Goal: Task Accomplishment & Management: Manage account settings

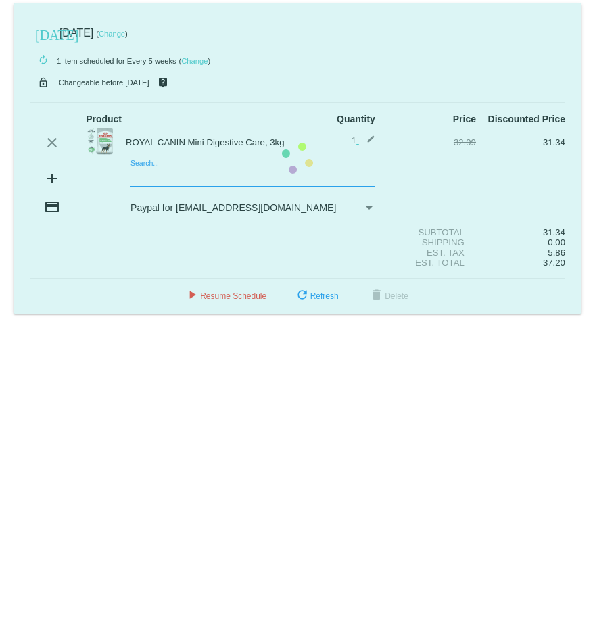
click at [185, 177] on mat-card "today Sep 4 2025 ( Change ) autorenew 1 item scheduled for Every 5 weeks ( Chan…" at bounding box center [298, 158] width 568 height 311
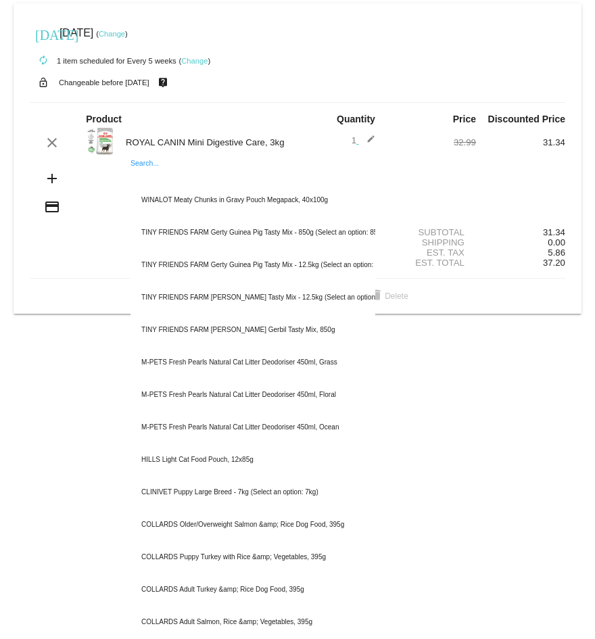
click at [22, 238] on mat-card "today Sep 4 2025 ( Change ) autorenew 1 item scheduled for Every 5 weeks ( Chan…" at bounding box center [298, 158] width 568 height 311
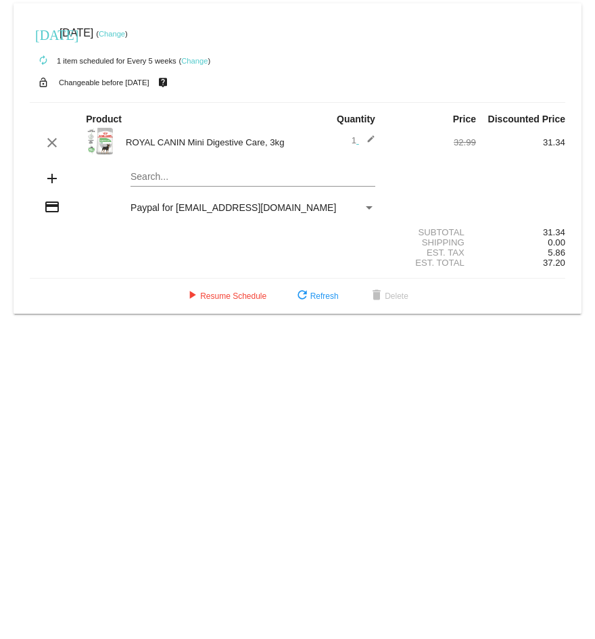
click at [52, 181] on mat-icon "add" at bounding box center [52, 179] width 16 height 16
click at [179, 171] on div "Search..." at bounding box center [253, 173] width 245 height 26
click at [173, 172] on div "Search..." at bounding box center [253, 173] width 245 height 26
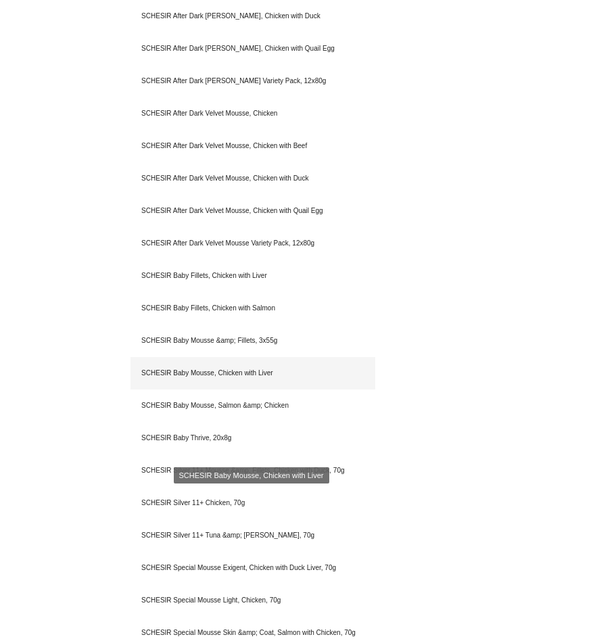
scroll to position [609, 0]
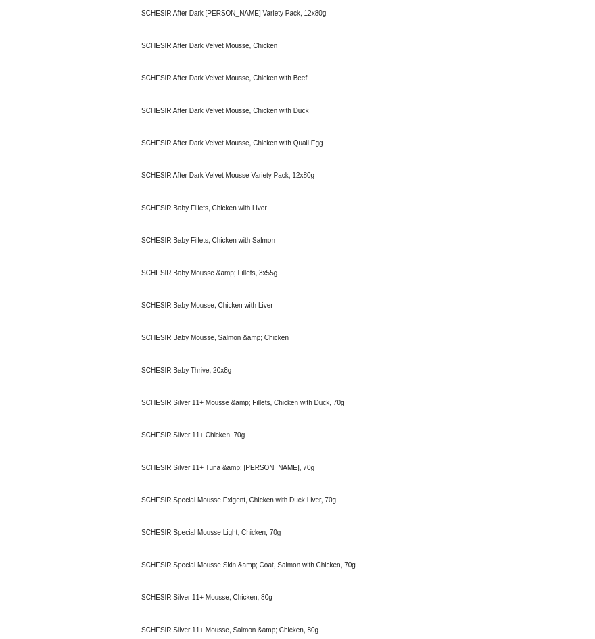
type input "SCH"
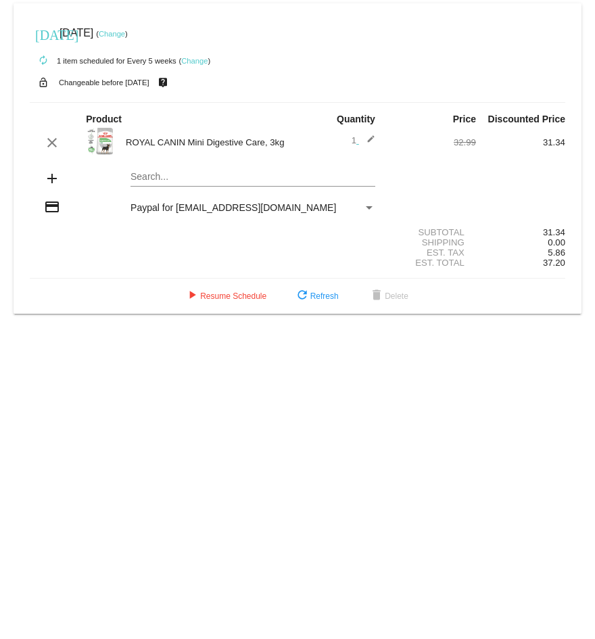
drag, startPoint x: 296, startPoint y: 142, endPoint x: 120, endPoint y: 146, distance: 176.0
click at [120, 146] on div "ROYAL CANIN Mini Digestive Care, 3kg" at bounding box center [208, 142] width 179 height 10
copy div "ROYAL CANIN Mini Digestive Care, 3kg"
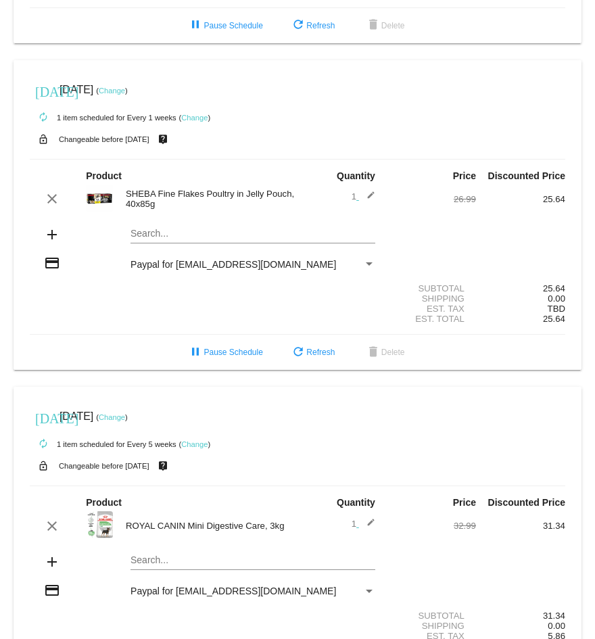
scroll to position [338, 0]
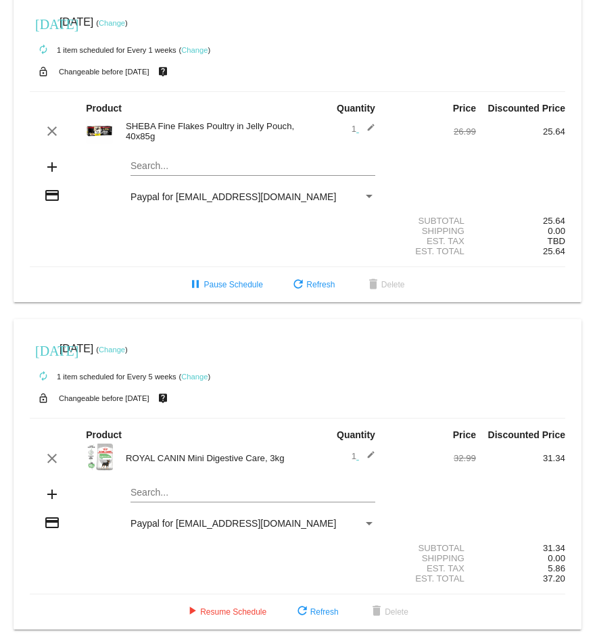
click at [198, 54] on link "Change" at bounding box center [194, 50] width 26 height 8
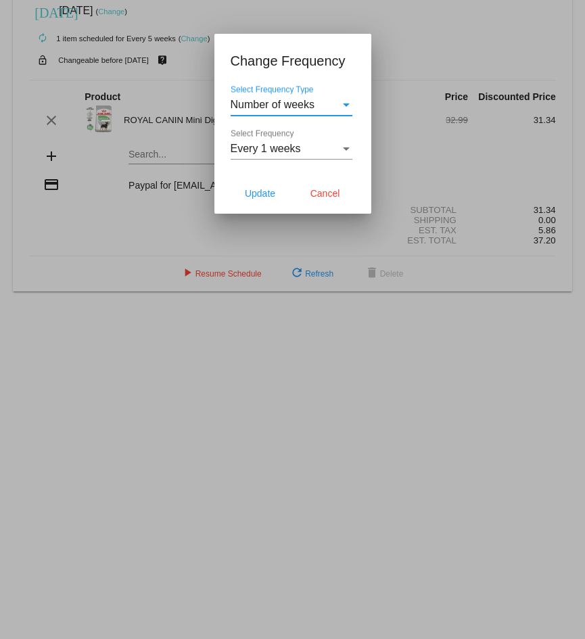
click at [346, 148] on div "Select Frequency" at bounding box center [346, 149] width 7 height 3
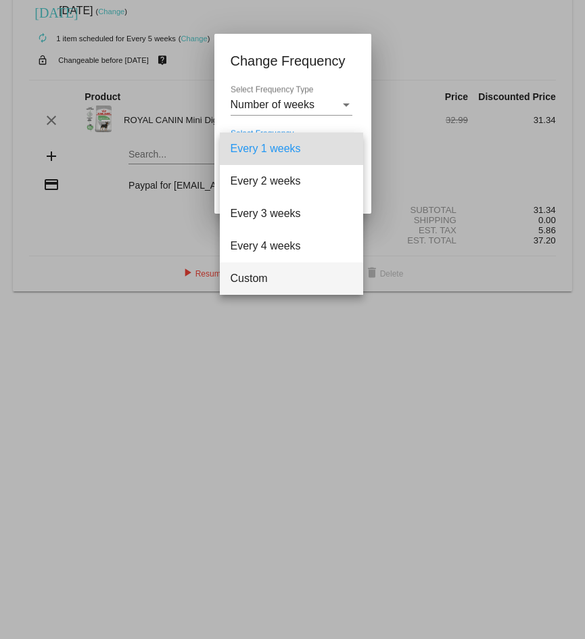
click at [264, 277] on span "Custom" at bounding box center [292, 279] width 122 height 32
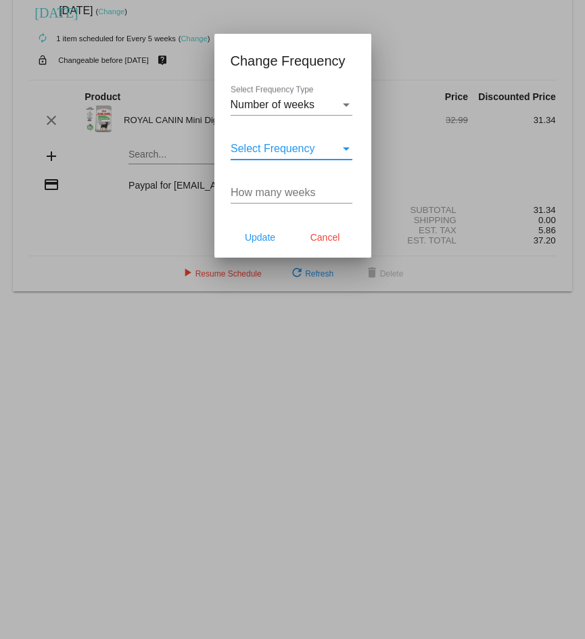
click at [307, 146] on span "Select Frequency" at bounding box center [273, 149] width 85 height 12
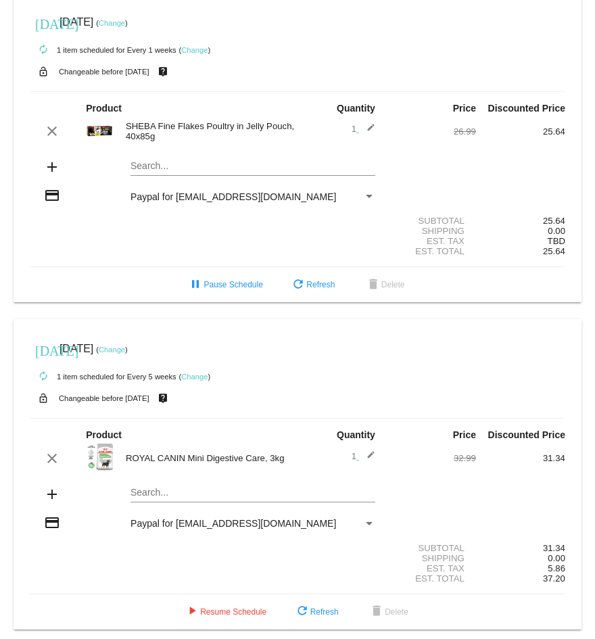
click at [194, 54] on link "Change" at bounding box center [194, 50] width 26 height 8
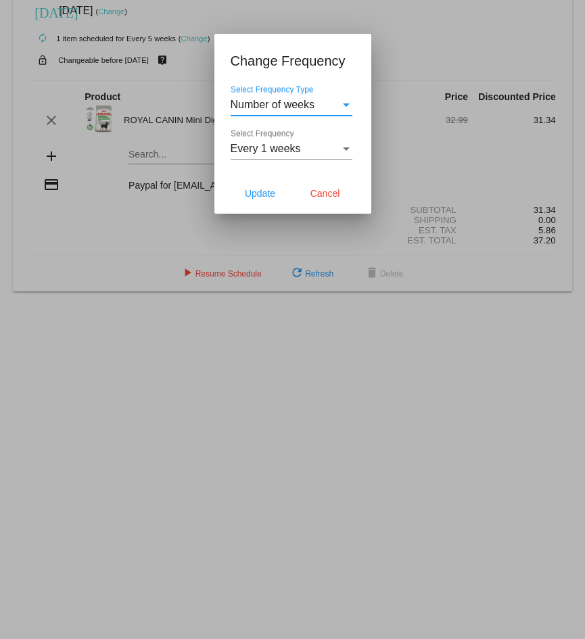
click at [321, 150] on div "Every 1 weeks" at bounding box center [286, 149] width 110 height 12
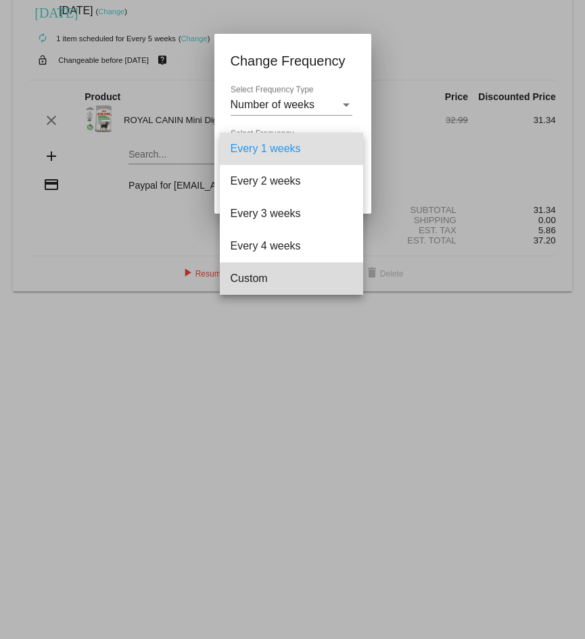
click at [249, 275] on span "Custom" at bounding box center [292, 279] width 122 height 32
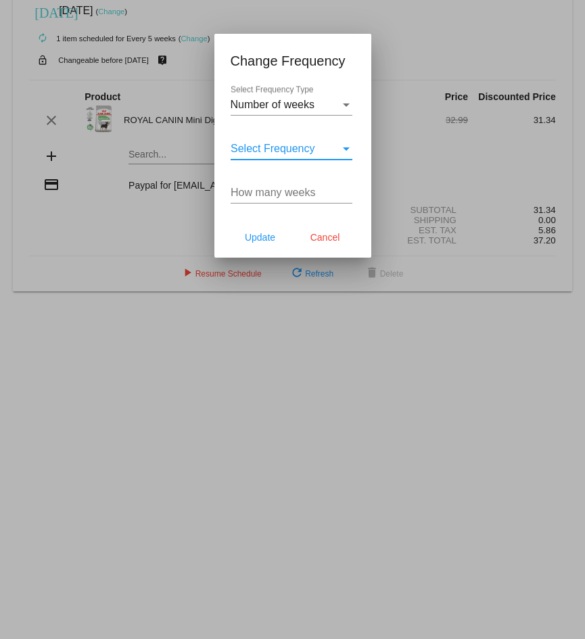
click at [254, 194] on input "How many weeks" at bounding box center [292, 193] width 122 height 12
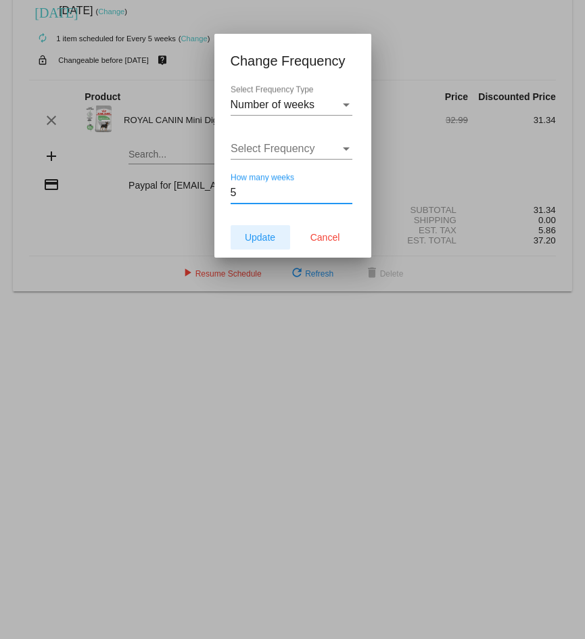
type input "5"
click at [274, 234] on span "Update" at bounding box center [260, 237] width 30 height 11
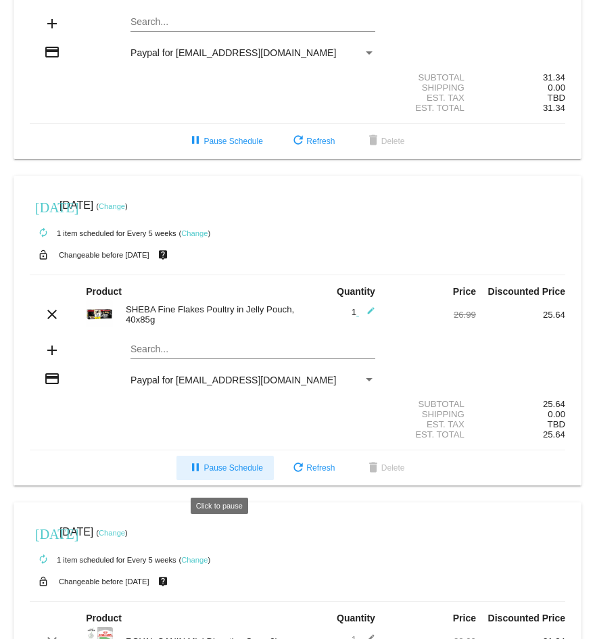
scroll to position [0, 0]
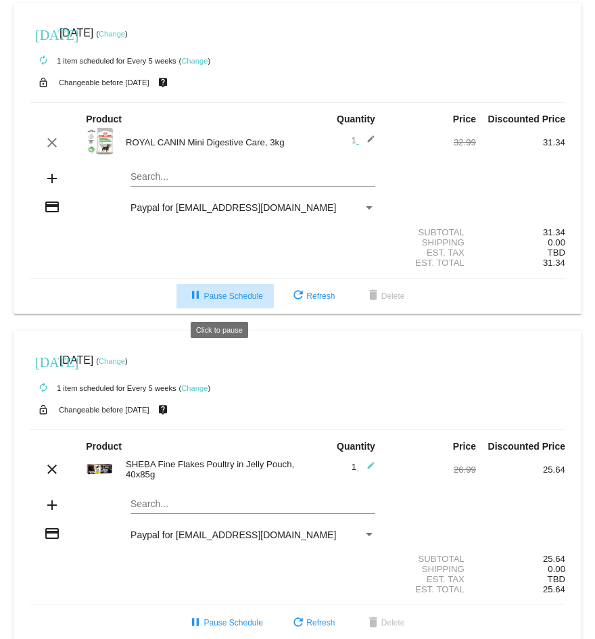
click at [223, 300] on span "pause Pause Schedule" at bounding box center [224, 296] width 75 height 9
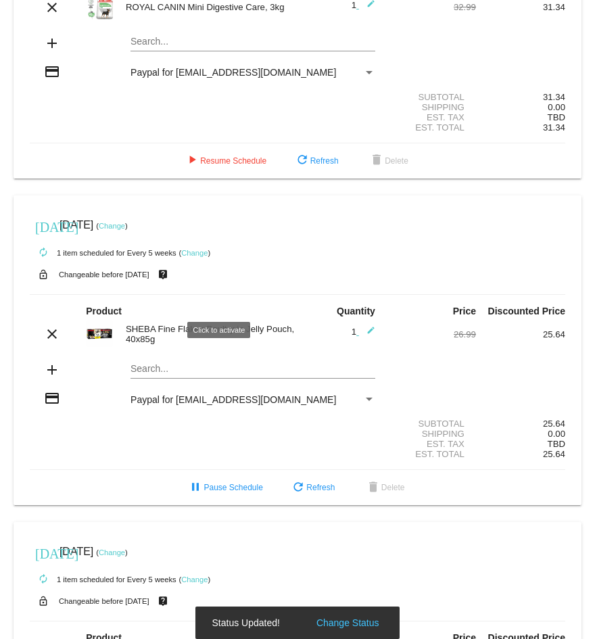
scroll to position [271, 0]
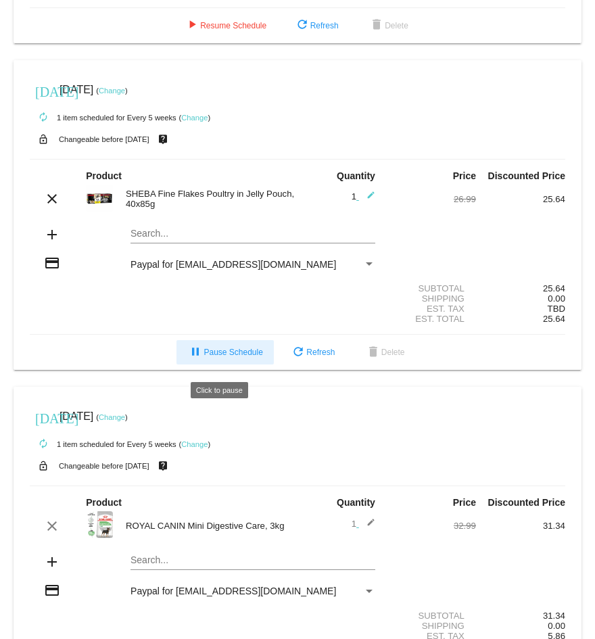
click at [237, 355] on button "pause Pause Schedule" at bounding box center [225, 352] width 97 height 24
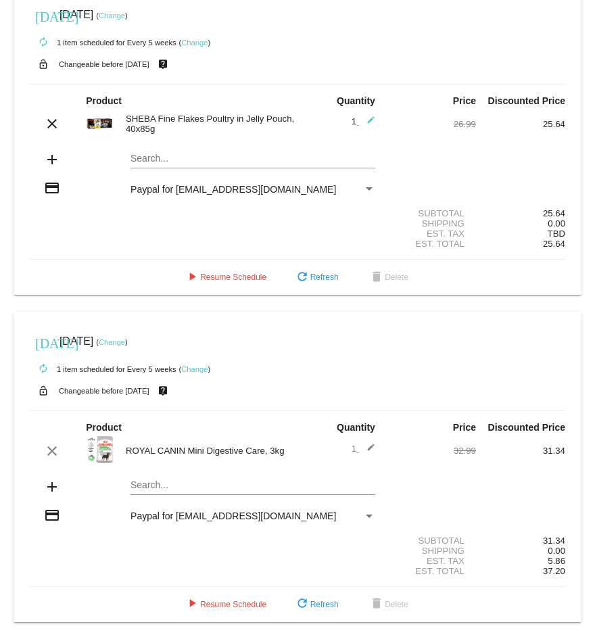
scroll to position [0, 0]
